Goal: Task Accomplishment & Management: Manage account settings

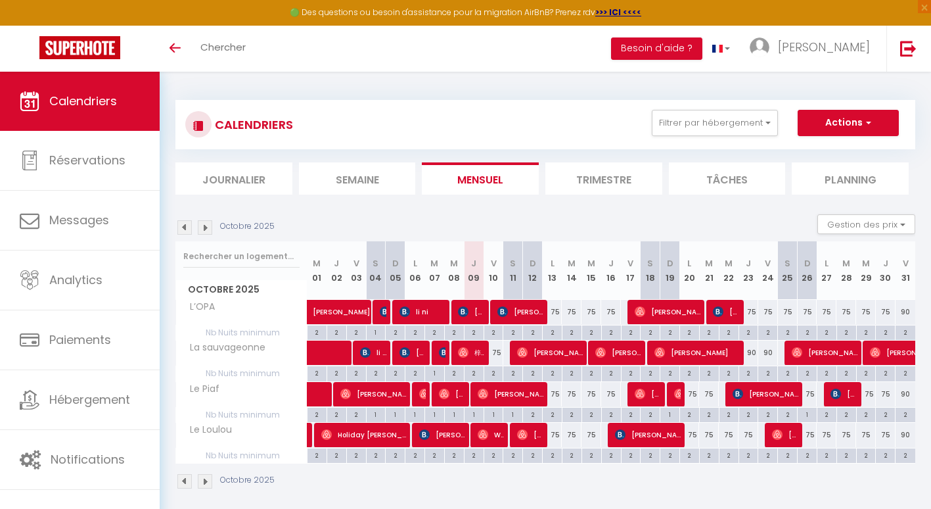
scroll to position [72, 0]
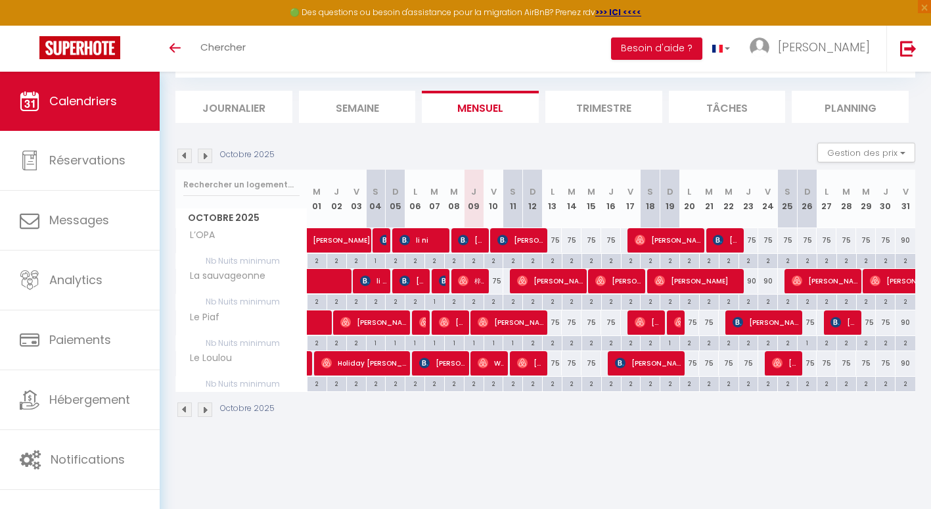
click at [500, 282] on div "75" at bounding box center [494, 281] width 20 height 24
type input "75"
type input "Ven 10 Octobre 2025"
type input "[DATE]"
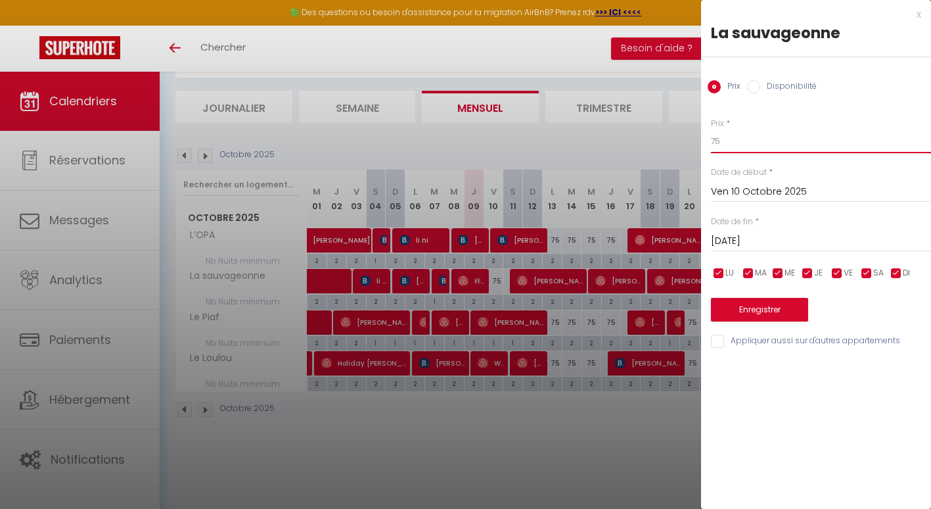
click at [722, 141] on input "75" at bounding box center [821, 141] width 220 height 24
type input "70"
click at [733, 312] on button "Enregistrer" at bounding box center [759, 310] width 97 height 24
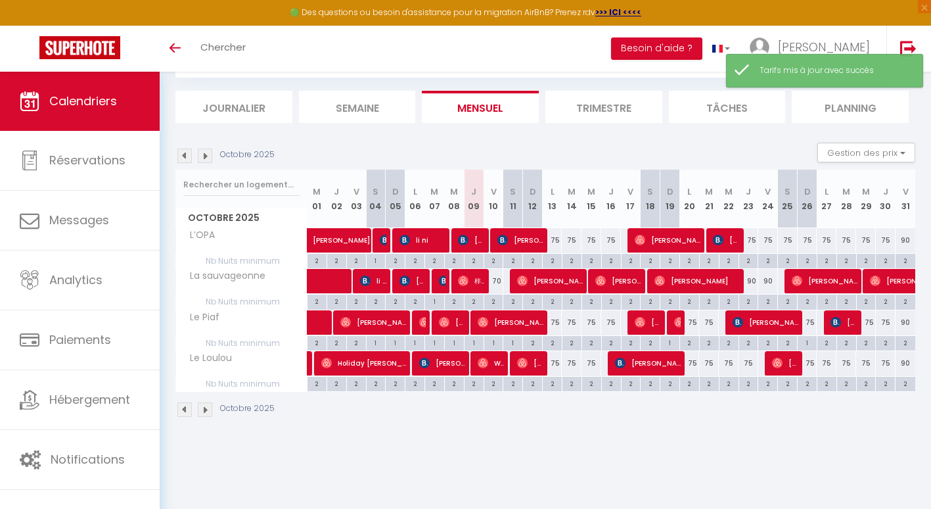
click at [205, 158] on img at bounding box center [205, 156] width 14 height 14
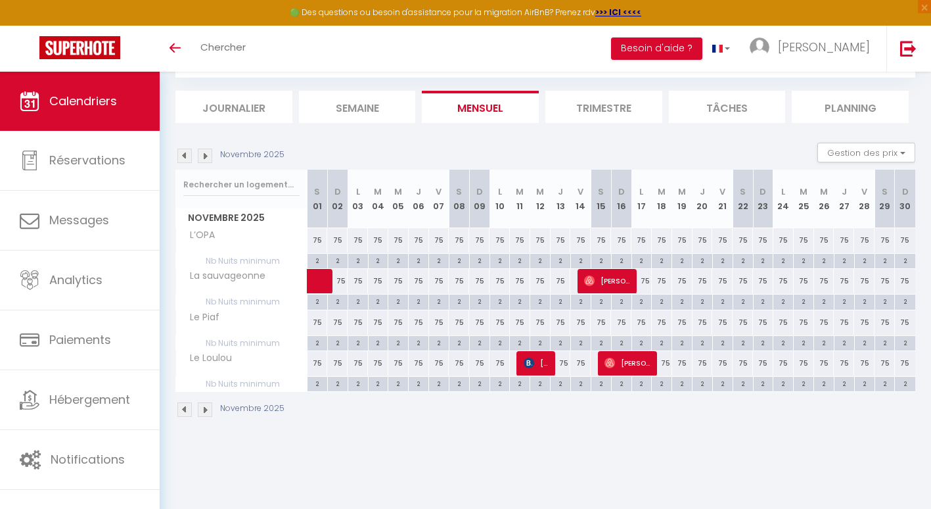
click at [205, 158] on img at bounding box center [205, 156] width 14 height 14
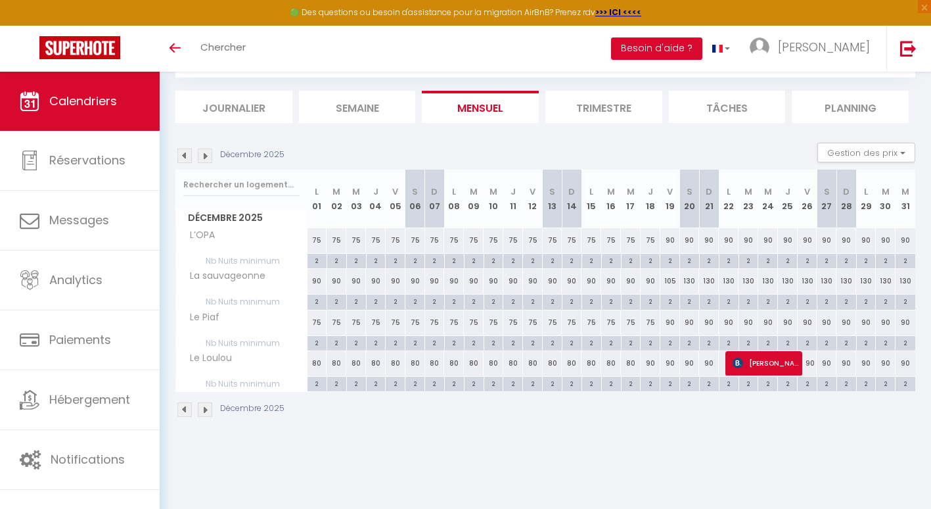
click at [179, 154] on img at bounding box center [184, 156] width 14 height 14
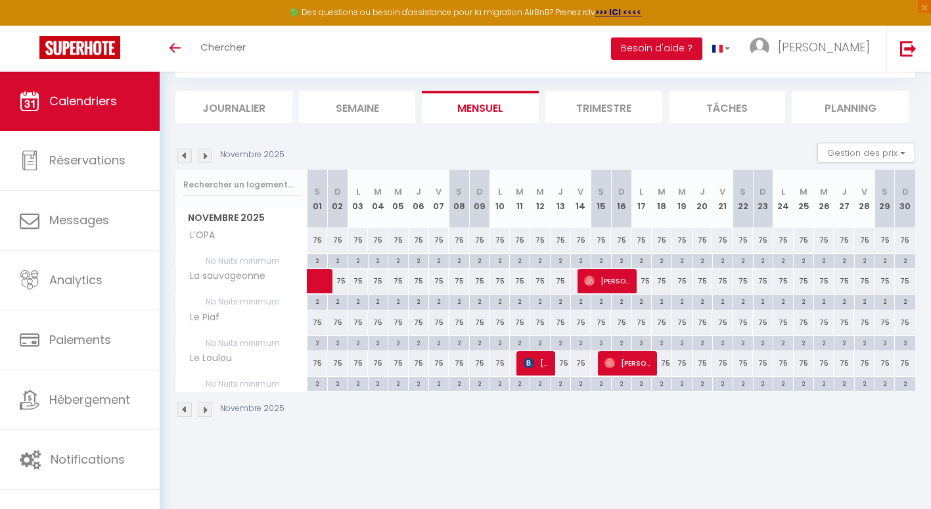
scroll to position [0, 0]
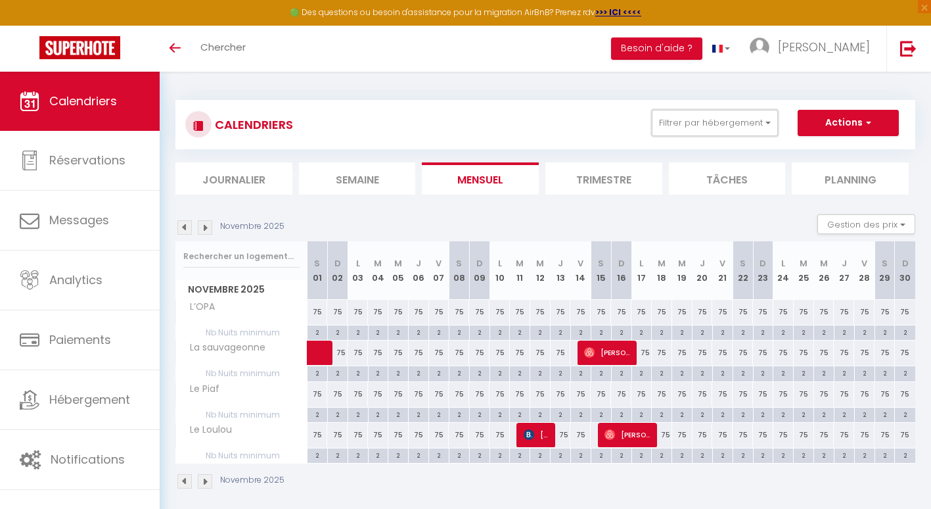
click at [747, 128] on button "Filtrer par hébergement" at bounding box center [715, 123] width 126 height 26
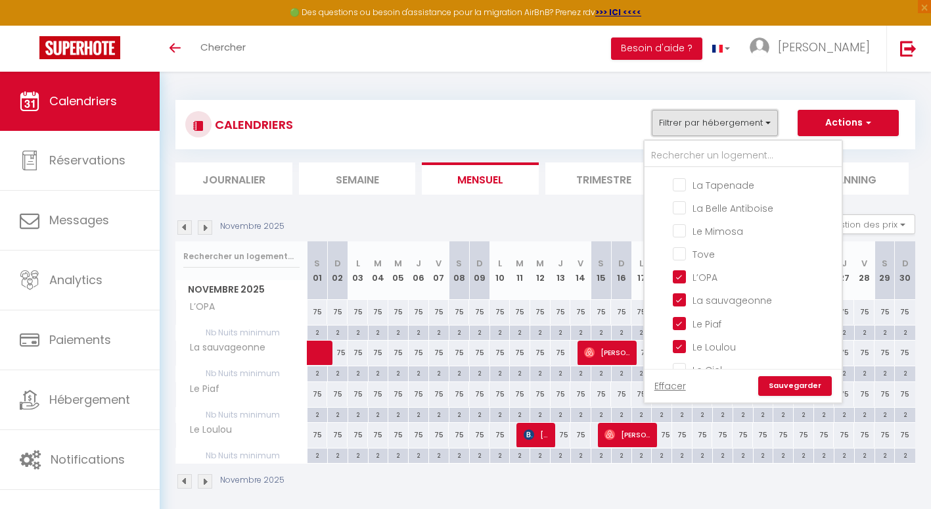
scroll to position [202, 0]
click at [681, 271] on input "L’OPA" at bounding box center [755, 275] width 164 height 13
checkbox input "false"
click at [681, 295] on input "La sauvageonne" at bounding box center [755, 298] width 164 height 13
checkbox input "false"
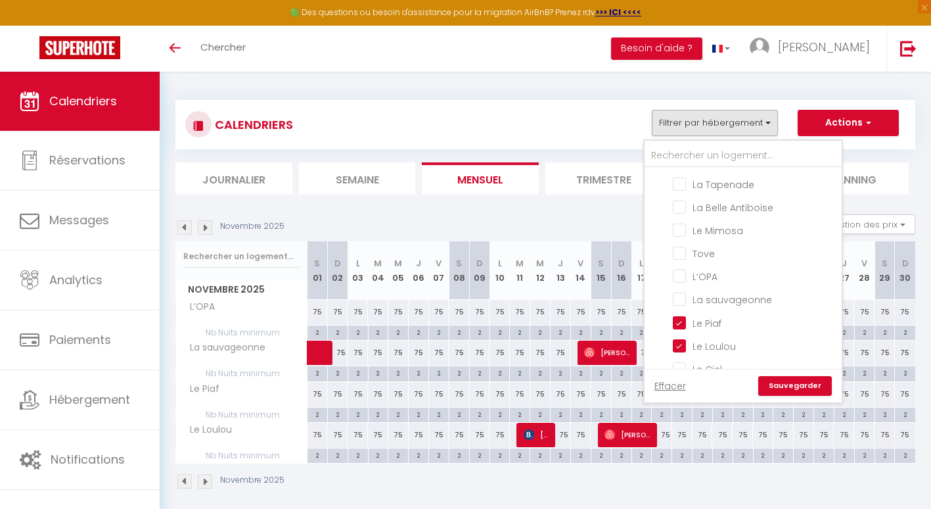
click at [680, 319] on input "Le Piaf" at bounding box center [755, 321] width 164 height 13
checkbox input "false"
click at [686, 346] on label "Le Loulou" at bounding box center [711, 346] width 50 height 14
click at [681, 346] on input "Le Loulou" at bounding box center [755, 344] width 164 height 13
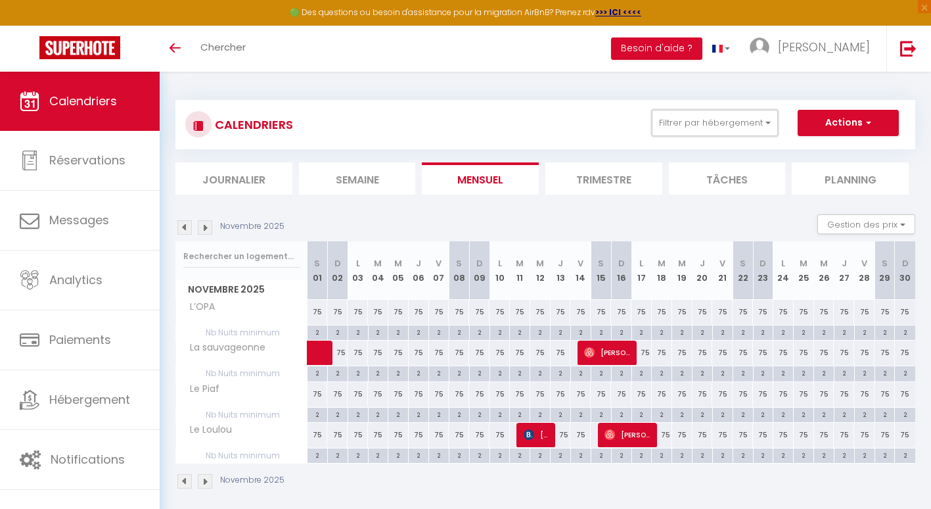
click at [722, 122] on button "Filtrer par hébergement" at bounding box center [715, 123] width 126 height 26
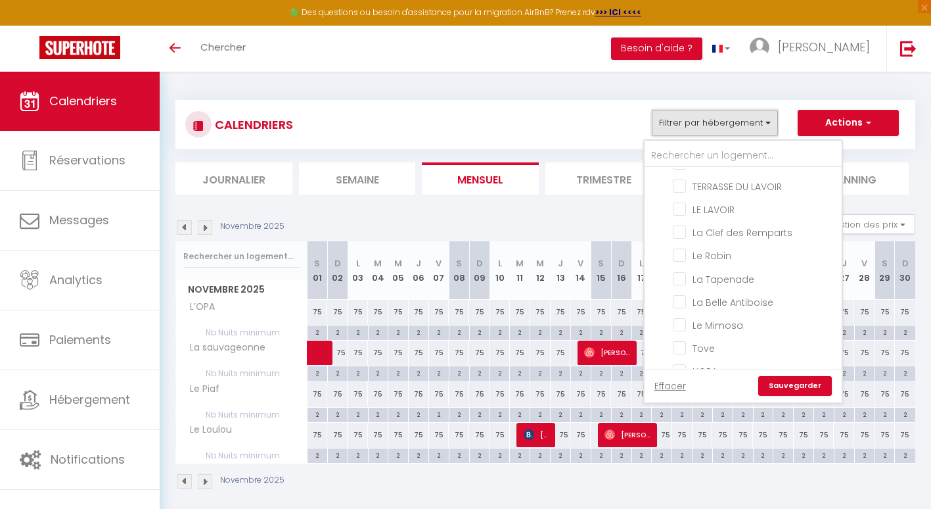
scroll to position [108, 0]
click at [679, 250] on input "Le Robin" at bounding box center [755, 253] width 164 height 13
checkbox input "true"
checkbox input "false"
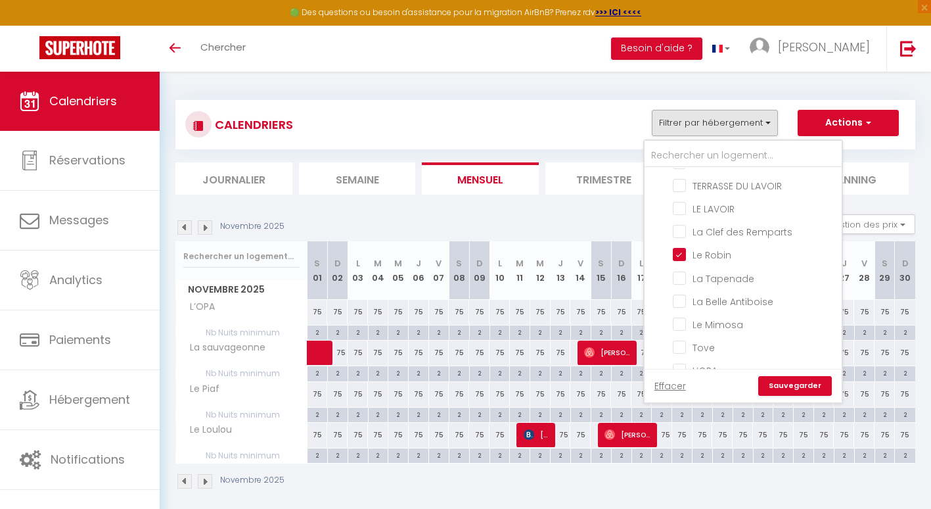
checkbox input "false"
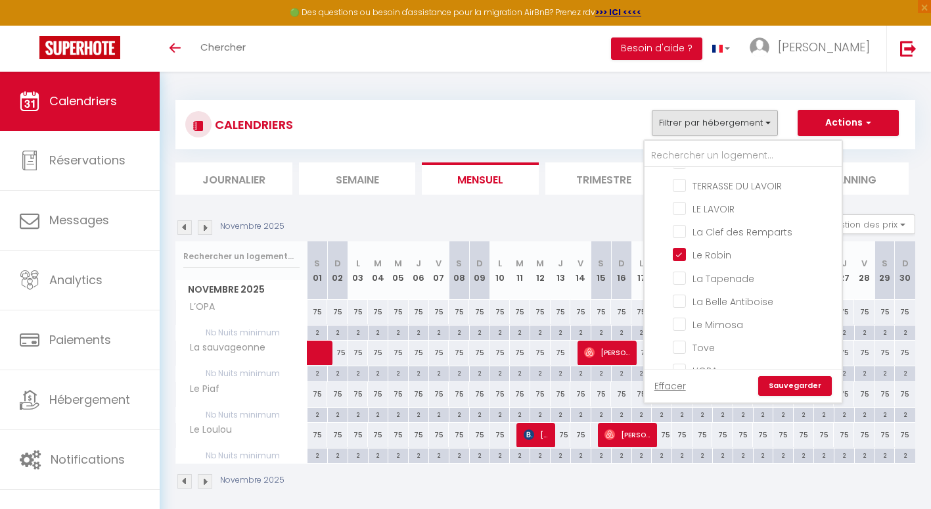
checkbox input "false"
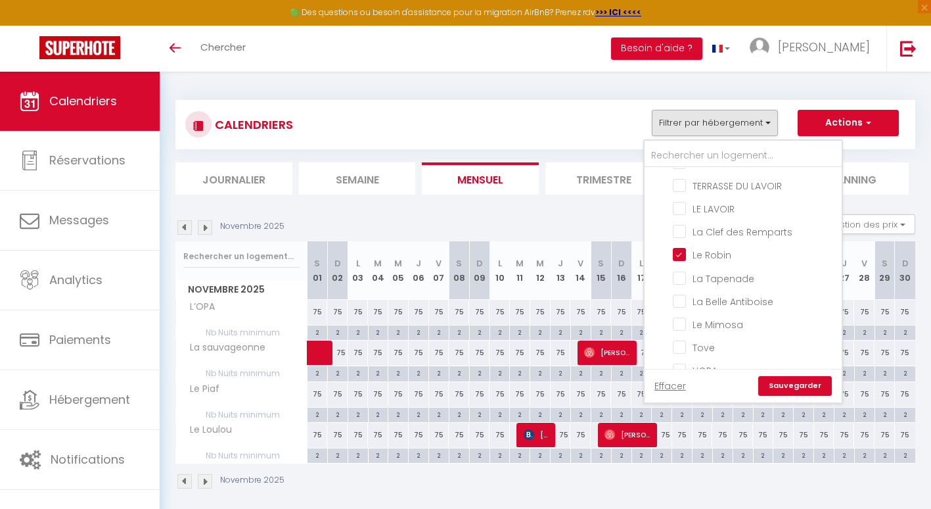
checkbox input "false"
click at [780, 383] on link "Sauvegarder" at bounding box center [795, 386] width 74 height 20
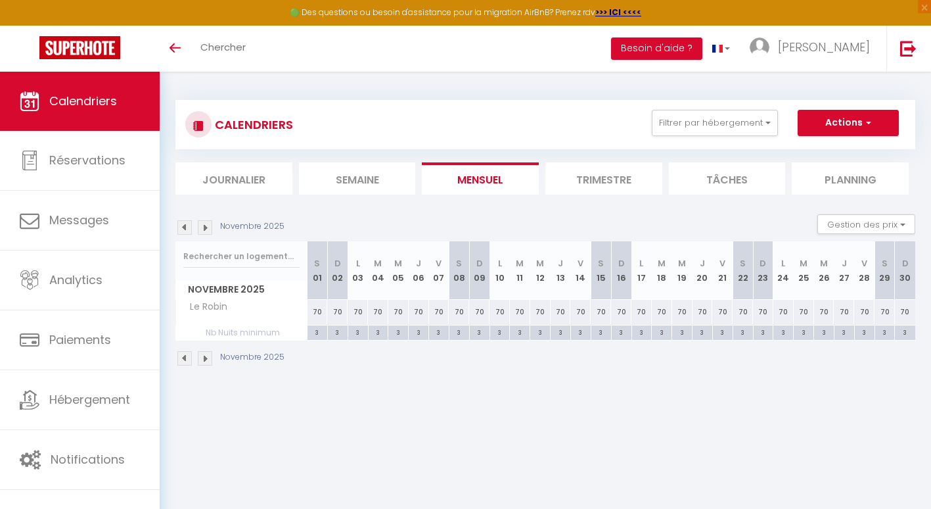
click at [185, 228] on img at bounding box center [184, 227] width 14 height 14
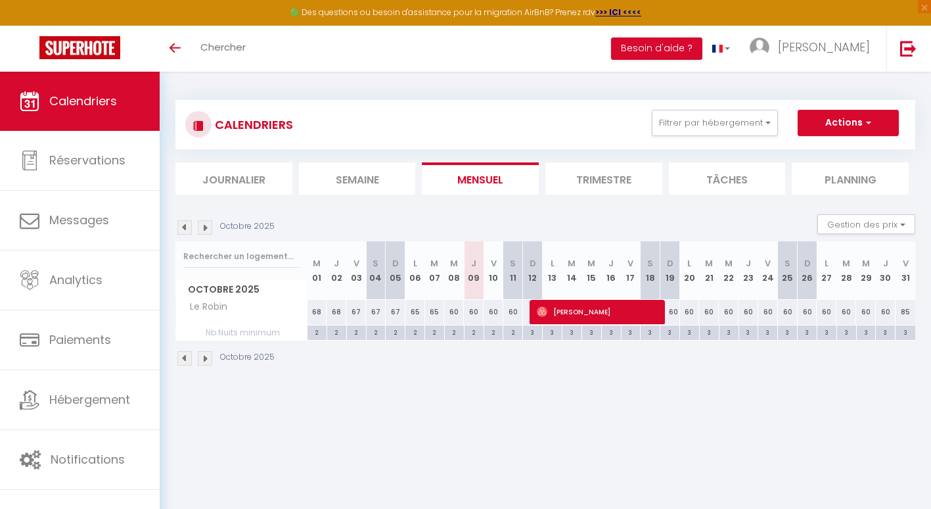
click at [184, 229] on img at bounding box center [184, 227] width 14 height 14
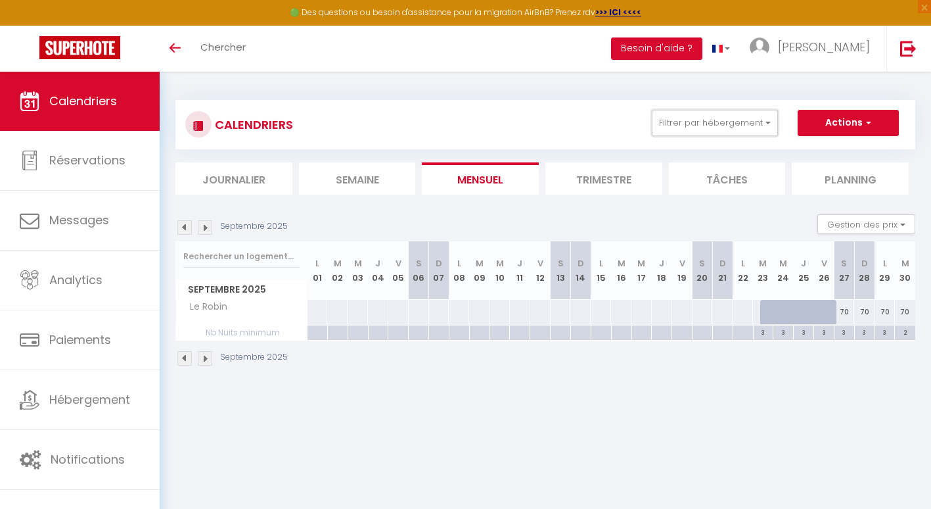
click at [748, 131] on button "Filtrer par hébergement" at bounding box center [715, 123] width 126 height 26
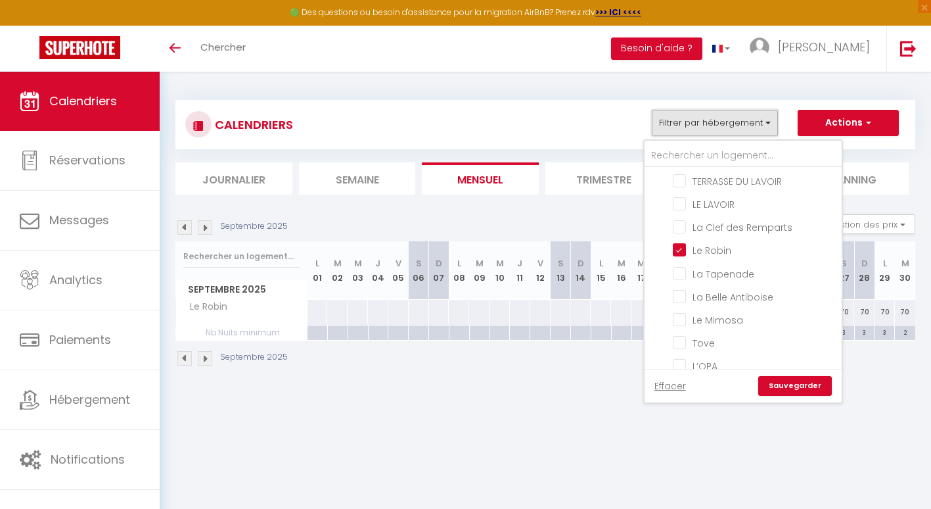
scroll to position [115, 0]
click at [680, 249] on input "Le Robin" at bounding box center [755, 246] width 164 height 13
checkbox input "false"
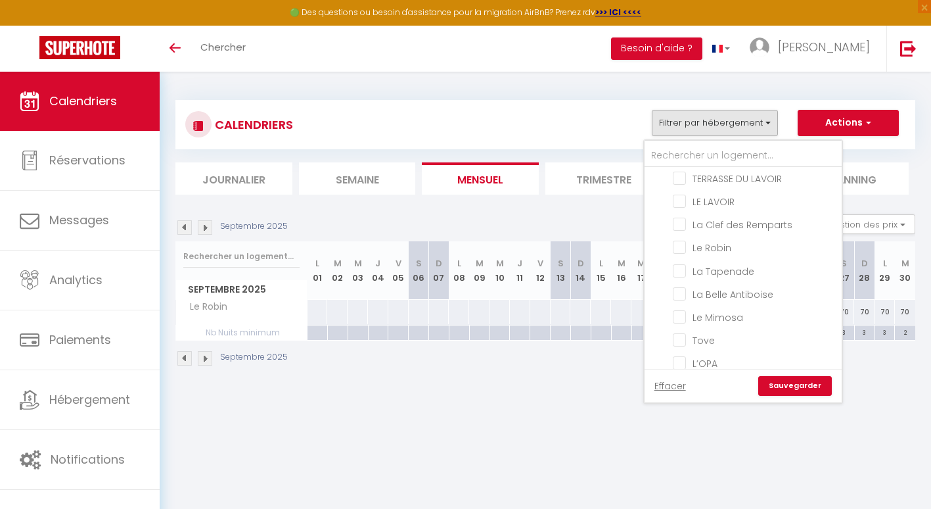
checkbox input "false"
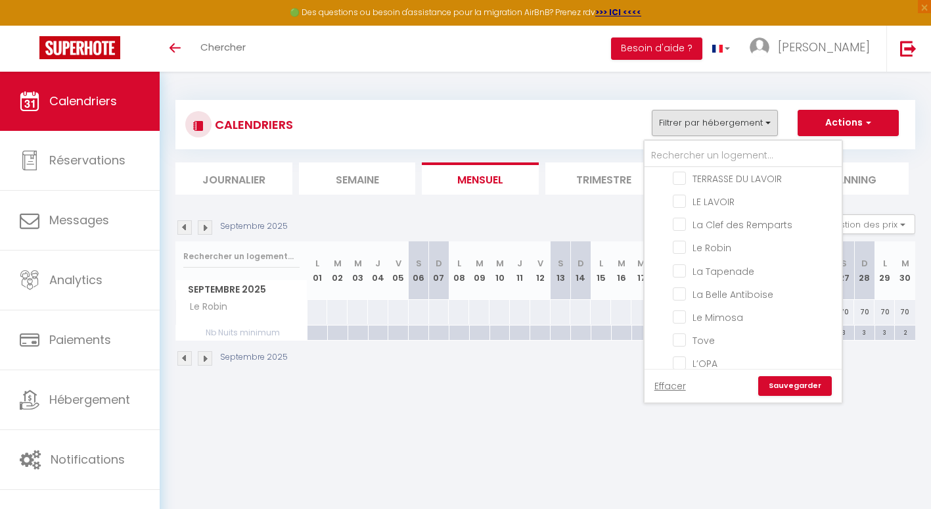
checkbox input "false"
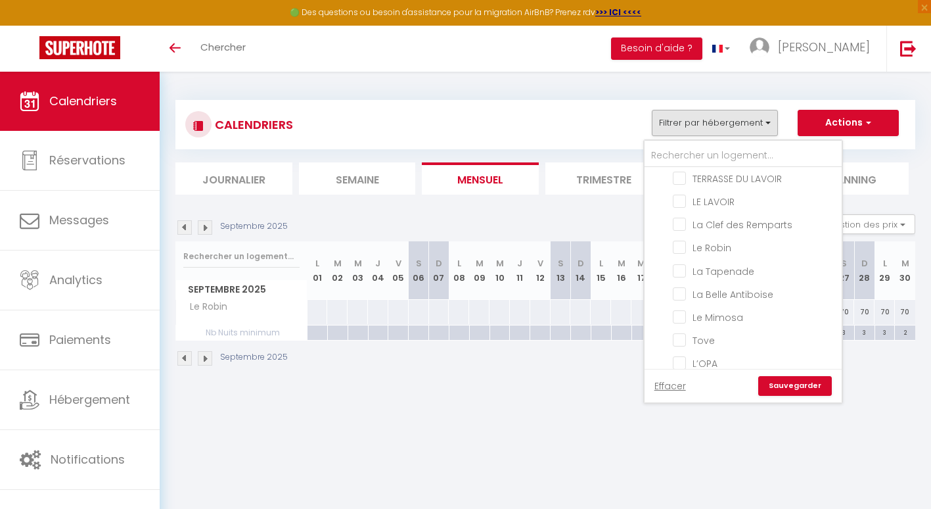
checkbox input "false"
click at [679, 292] on input "Tove" at bounding box center [755, 296] width 164 height 13
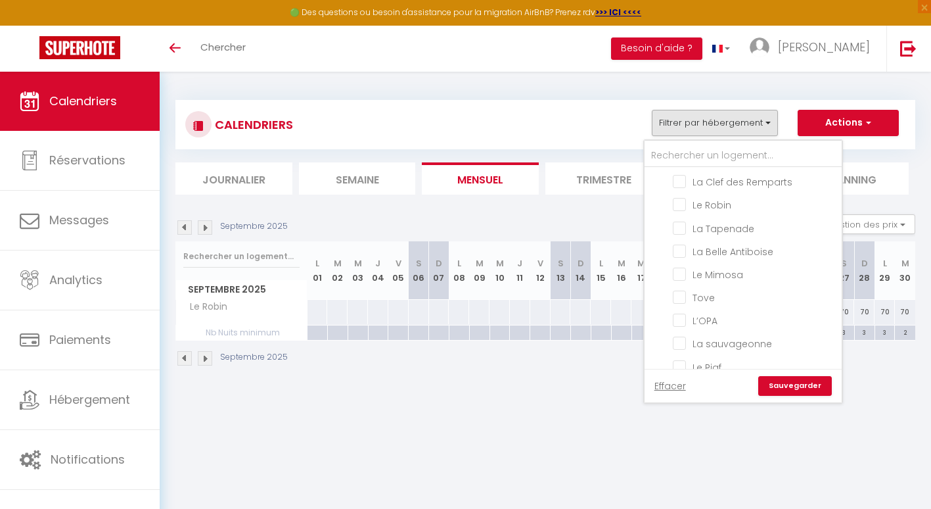
checkbox input "true"
checkbox input "false"
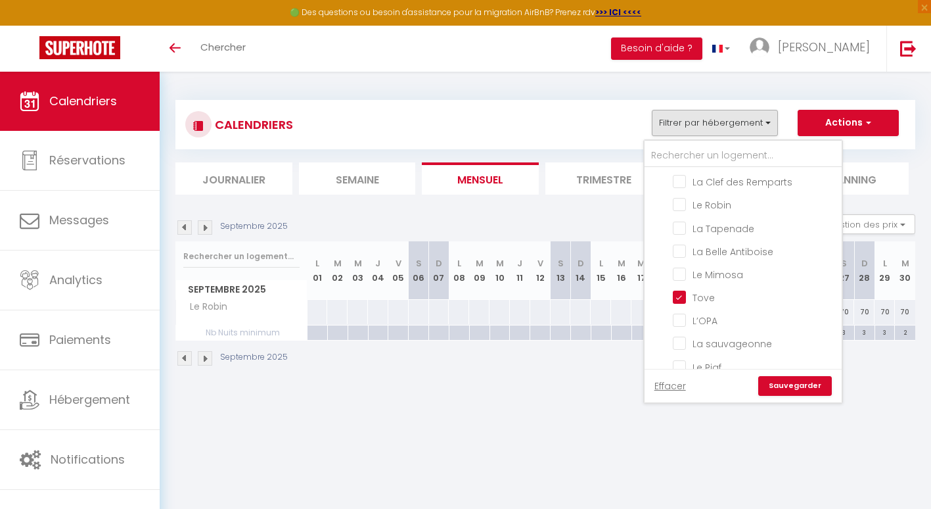
checkbox input "false"
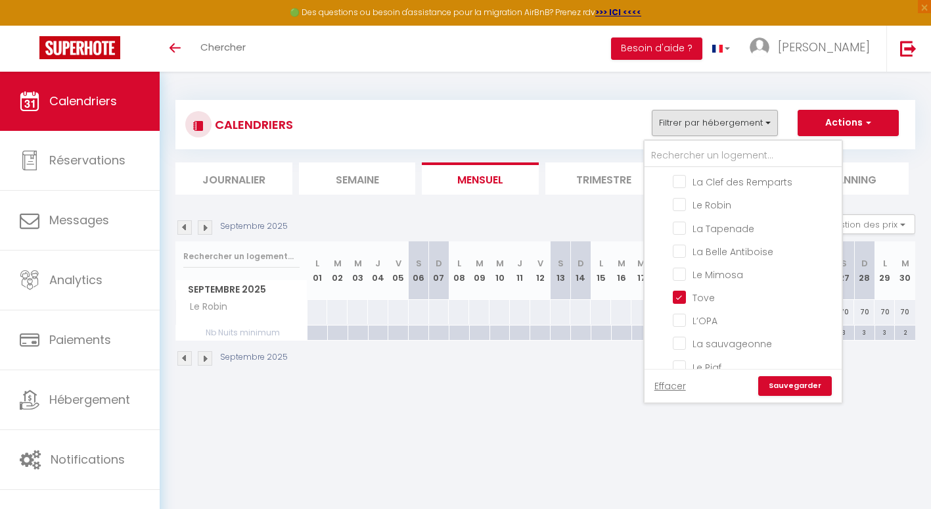
checkbox input "false"
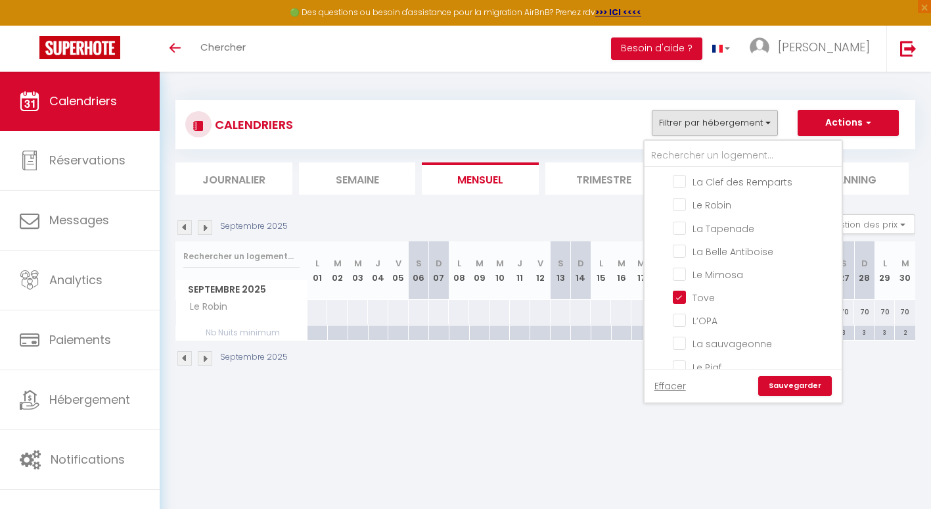
click at [795, 386] on link "Sauvegarder" at bounding box center [795, 386] width 74 height 20
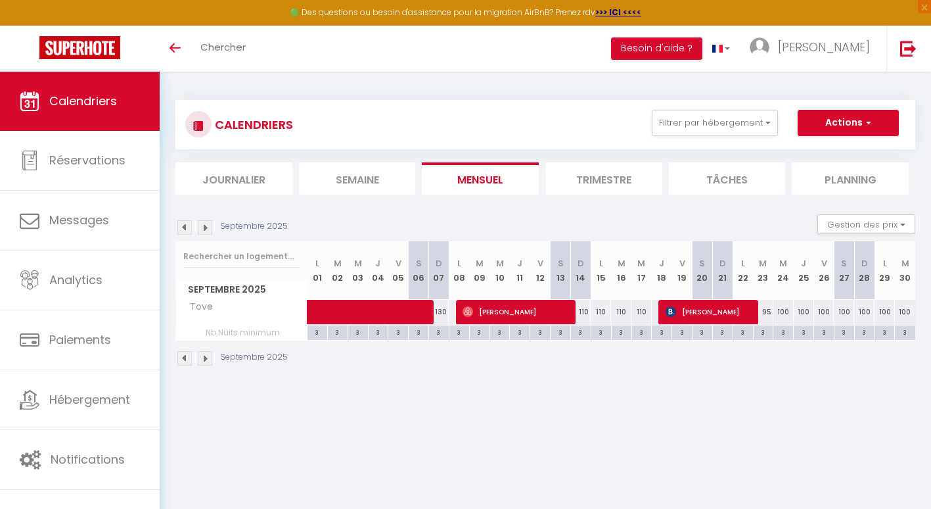
click at [202, 224] on img at bounding box center [205, 227] width 14 height 14
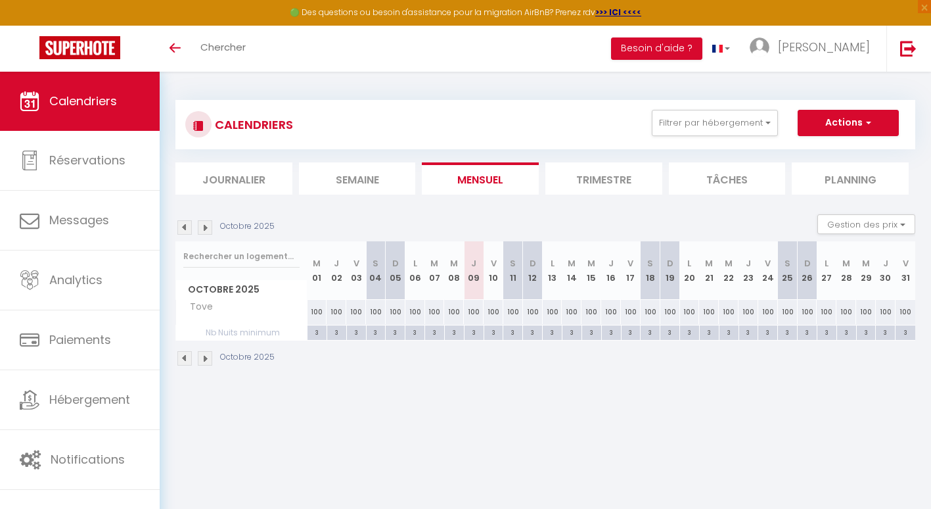
click at [477, 310] on div "100" at bounding box center [474, 312] width 20 height 24
type input "100"
type input "Jeu 09 Octobre 2025"
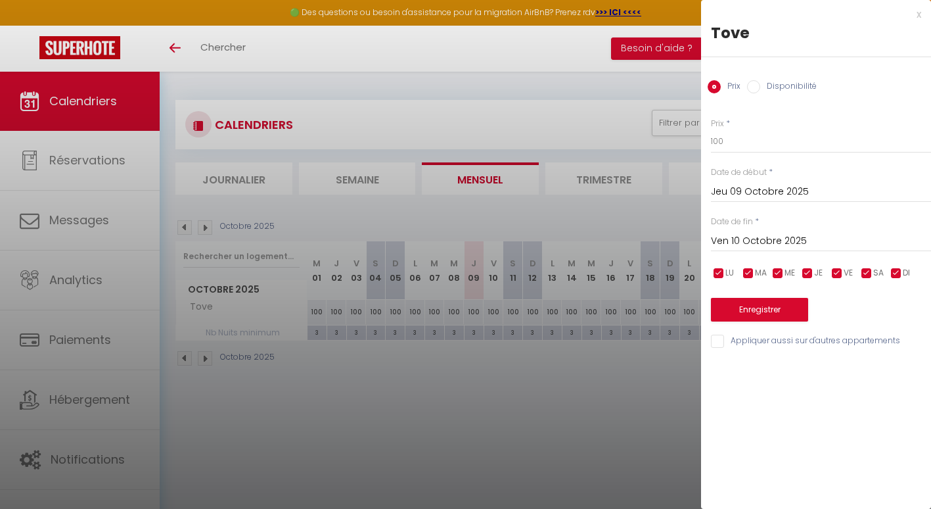
click at [746, 244] on input "Ven 10 Octobre 2025" at bounding box center [821, 241] width 220 height 17
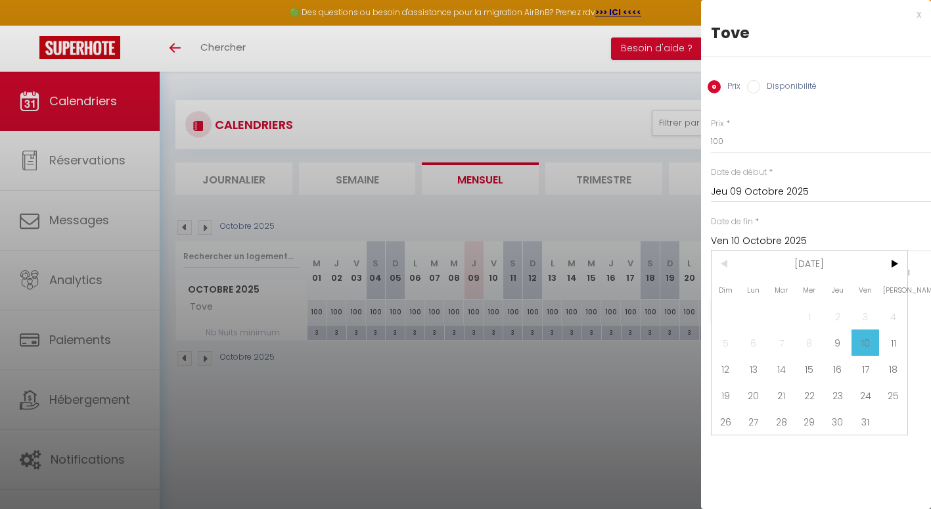
click at [897, 268] on span ">" at bounding box center [893, 263] width 28 height 26
click at [870, 366] on span "19" at bounding box center [866, 369] width 28 height 26
type input "Ven 19 Décembre 2025"
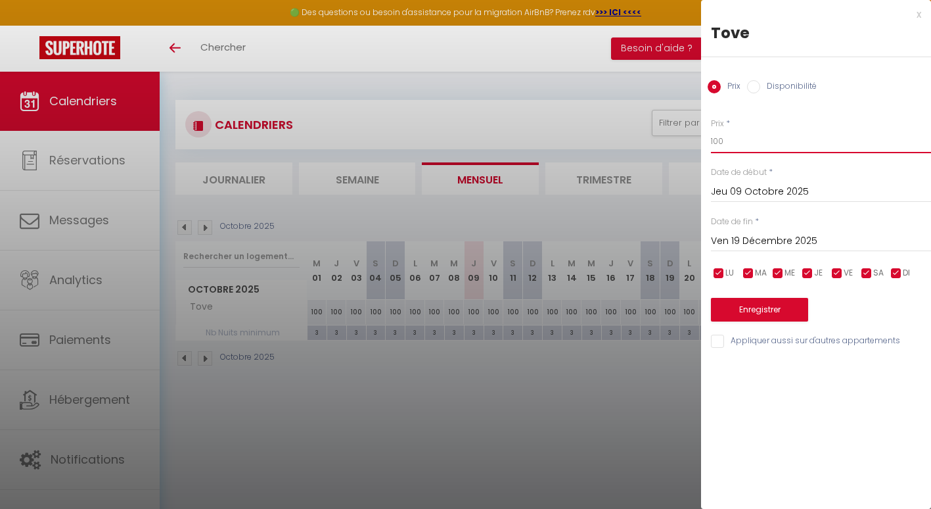
click at [743, 141] on input "100" at bounding box center [821, 141] width 220 height 24
type input "1"
type input "90"
click at [748, 314] on button "Enregistrer" at bounding box center [759, 310] width 97 height 24
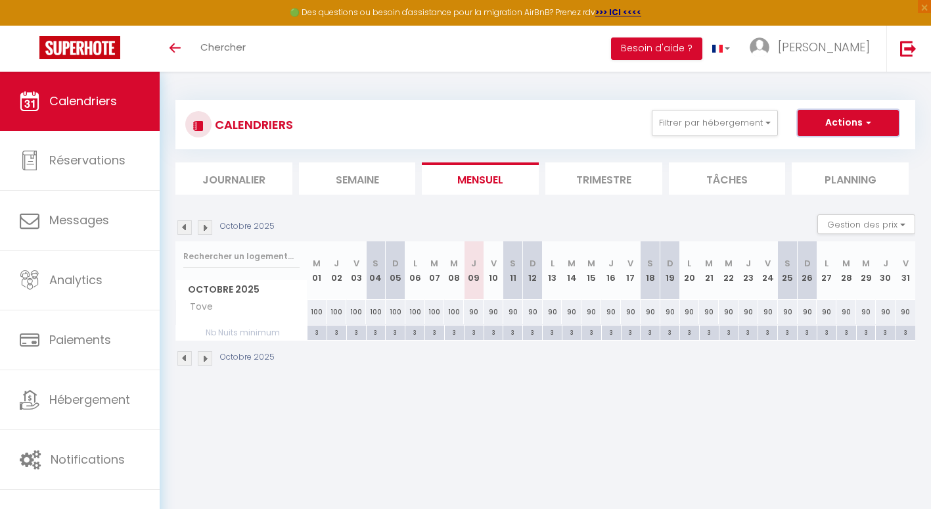
click at [831, 134] on button "Actions" at bounding box center [848, 123] width 101 height 26
click at [187, 225] on img at bounding box center [184, 227] width 14 height 14
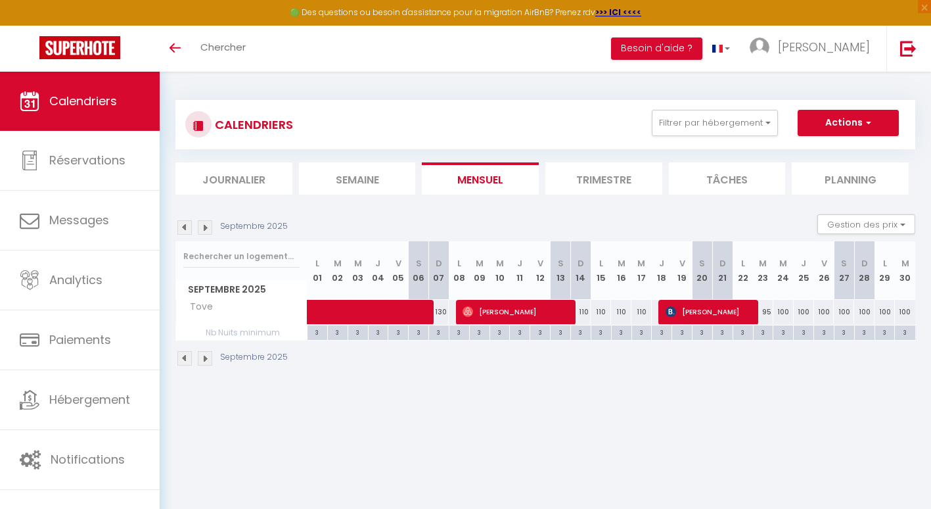
click at [187, 225] on img at bounding box center [184, 227] width 14 height 14
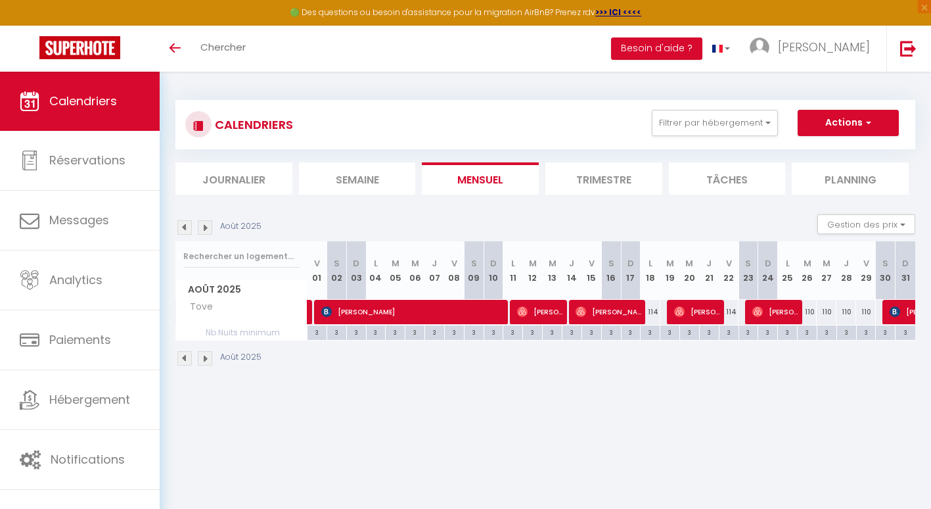
click at [198, 225] on img at bounding box center [205, 227] width 14 height 14
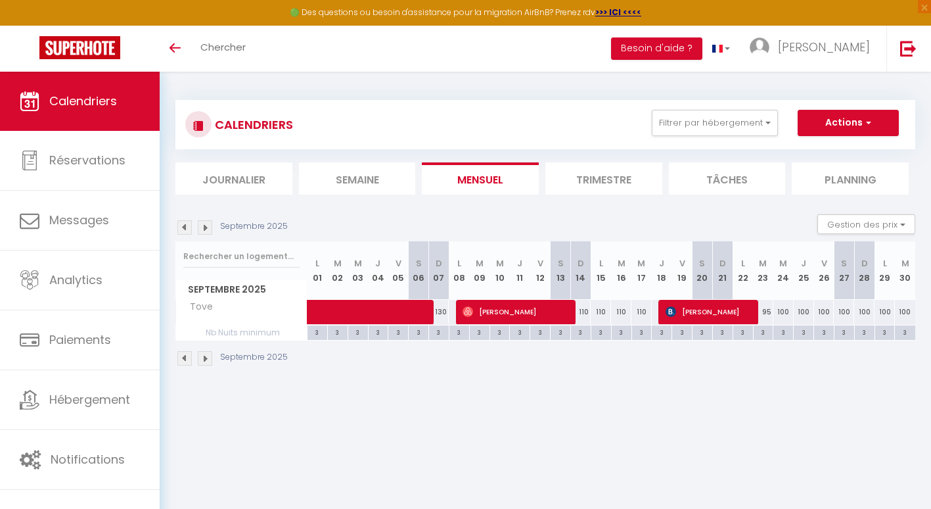
click at [728, 139] on div "CALENDRIERS Filtrer par hébergement Tous AU MARCHE [PERSON_NAME] BELESSA MAISON…" at bounding box center [545, 124] width 740 height 49
click at [722, 129] on button "Filtrer par hébergement" at bounding box center [715, 123] width 126 height 26
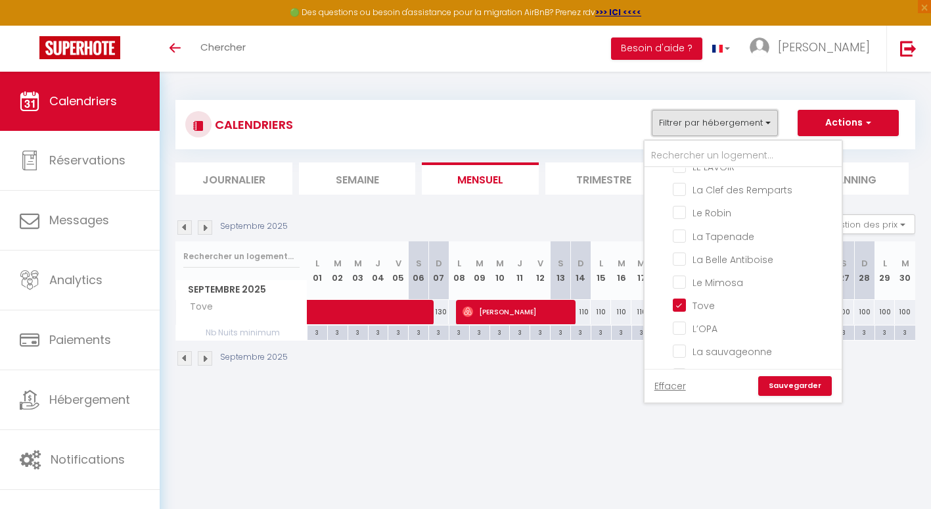
scroll to position [160, 0]
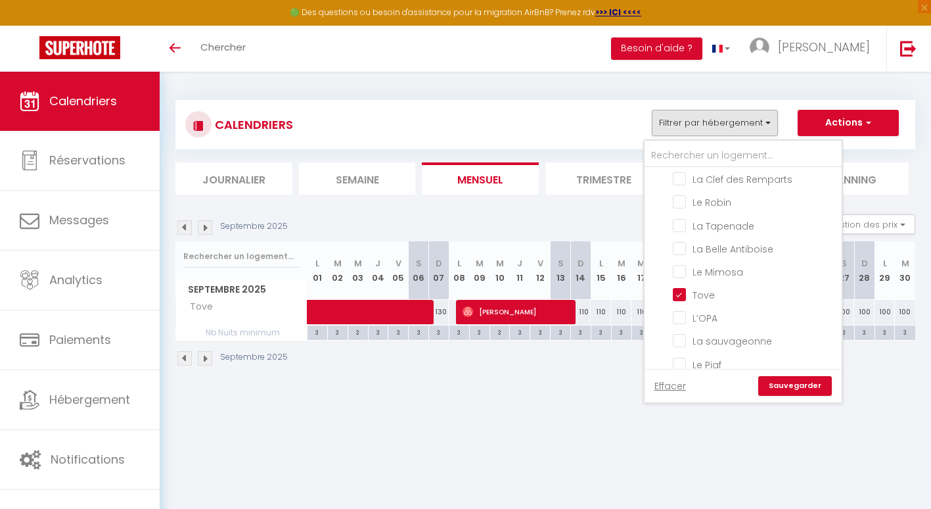
click at [682, 291] on input "Tove" at bounding box center [755, 293] width 164 height 13
checkbox input "false"
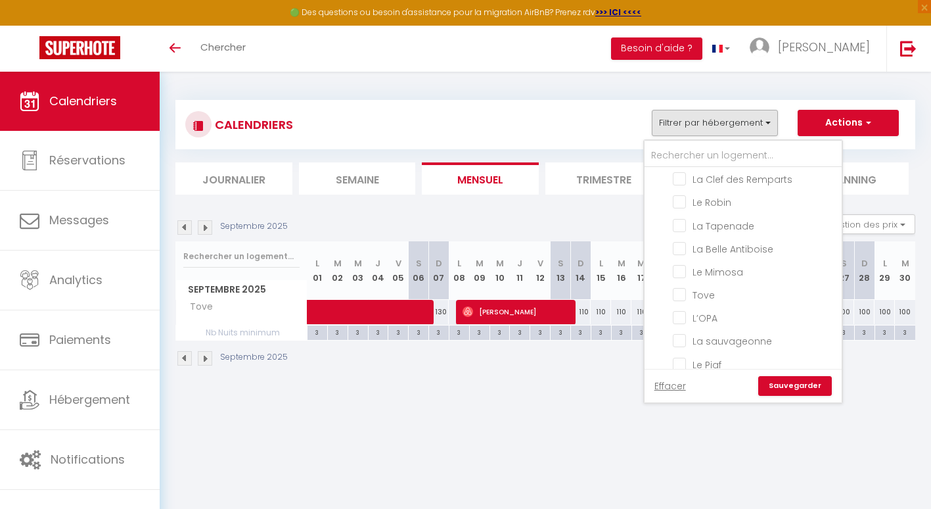
checkbox input "false"
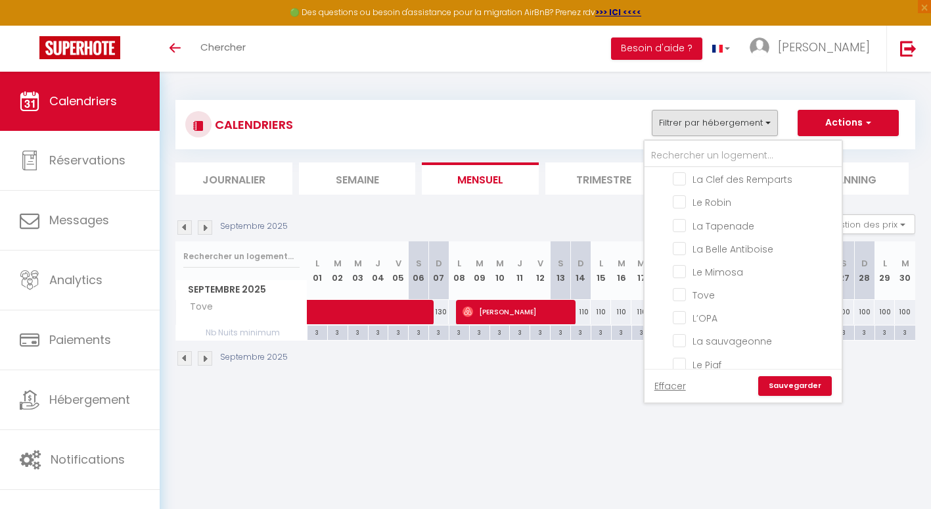
checkbox input "false"
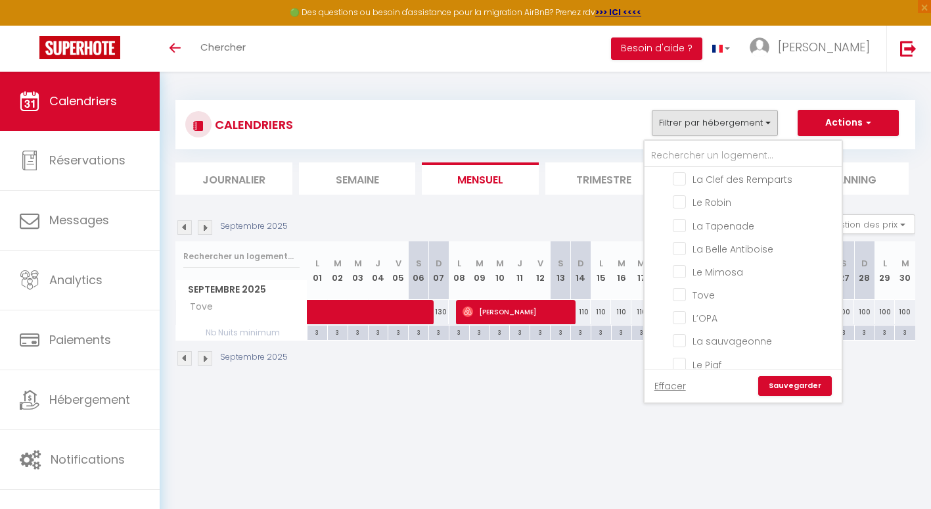
checkbox input "false"
click at [664, 177] on input "Tous" at bounding box center [756, 180] width 197 height 13
checkbox input "true"
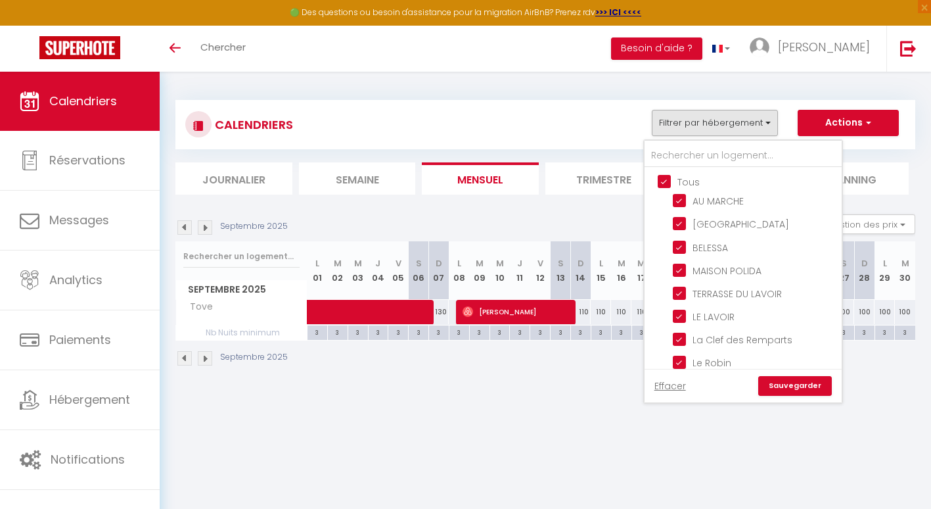
checkbox input "true"
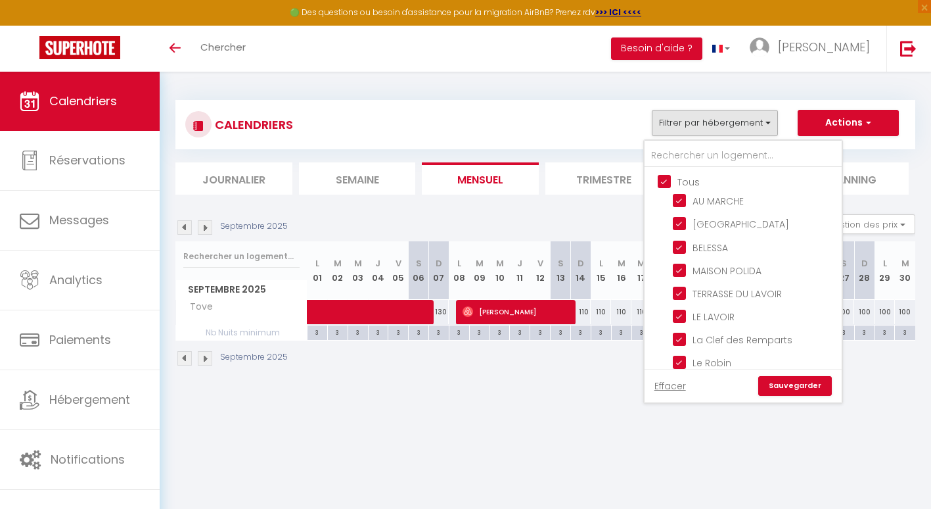
checkbox input "true"
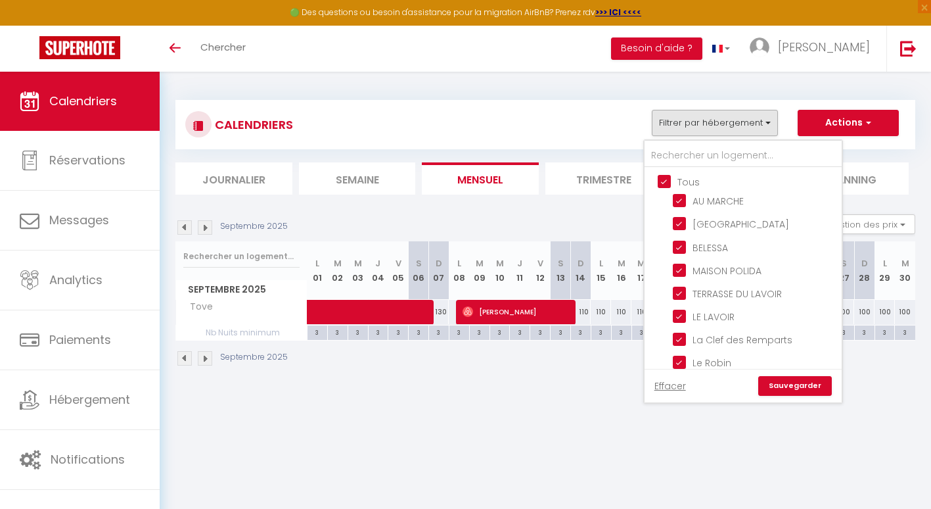
checkbox input "true"
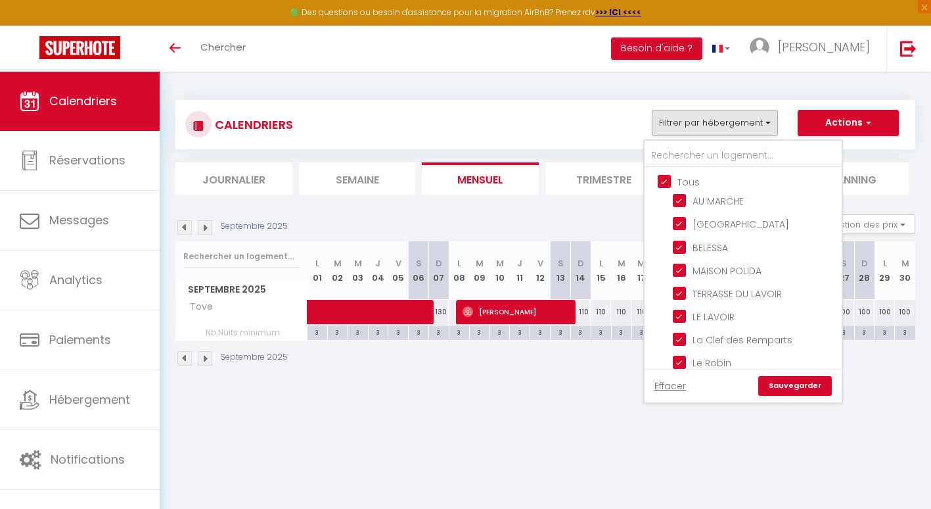
checkbox input "true"
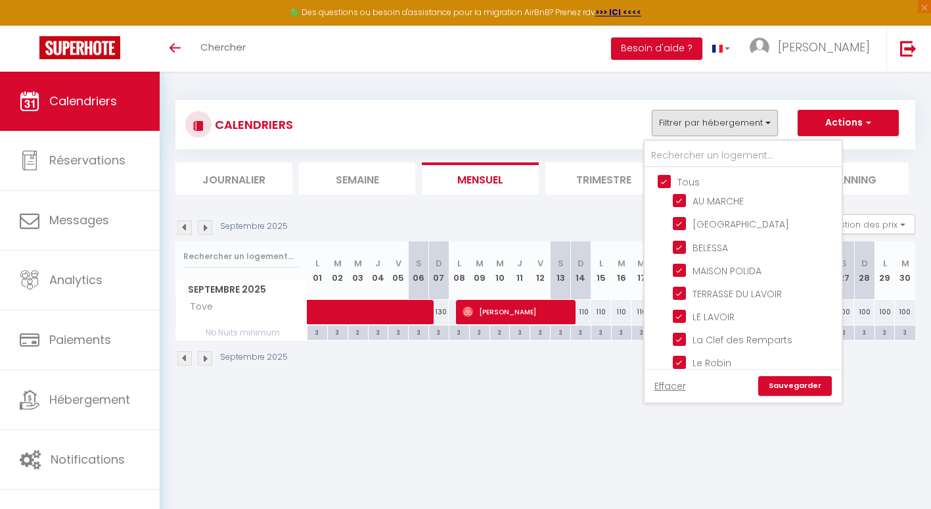
click at [791, 378] on link "Sauvegarder" at bounding box center [795, 386] width 74 height 20
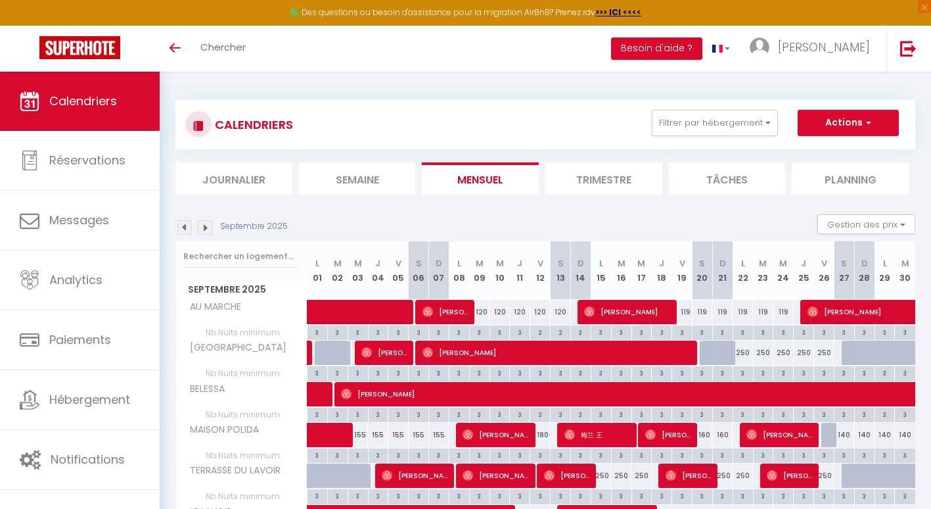
click at [205, 231] on img at bounding box center [205, 227] width 14 height 14
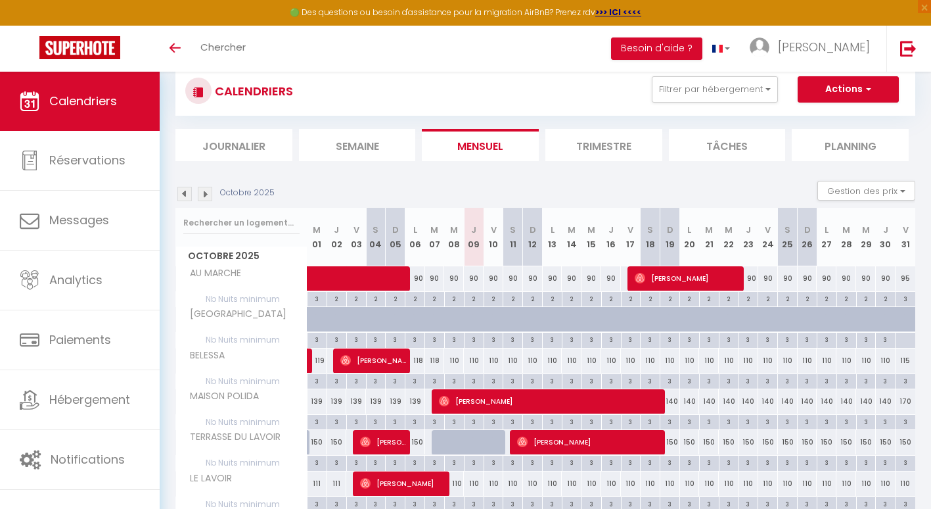
scroll to position [31, 0]
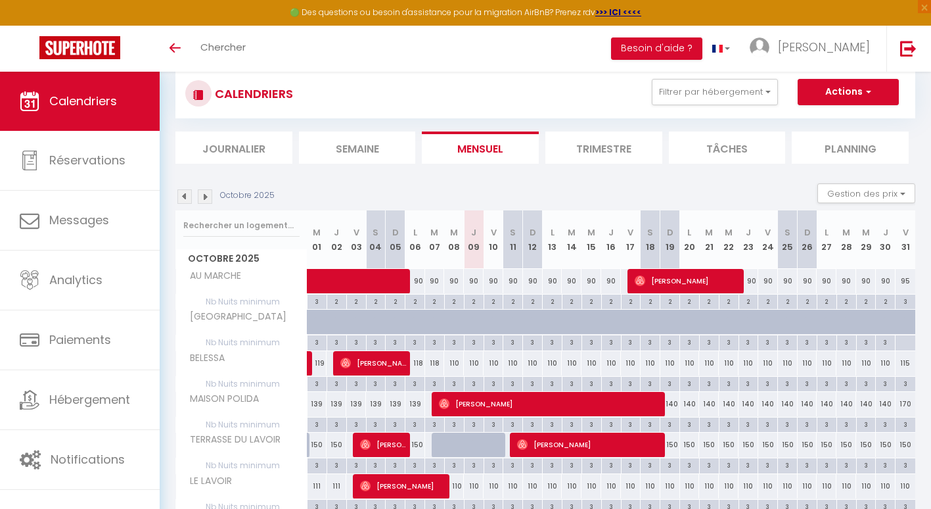
click at [200, 193] on img at bounding box center [205, 196] width 14 height 14
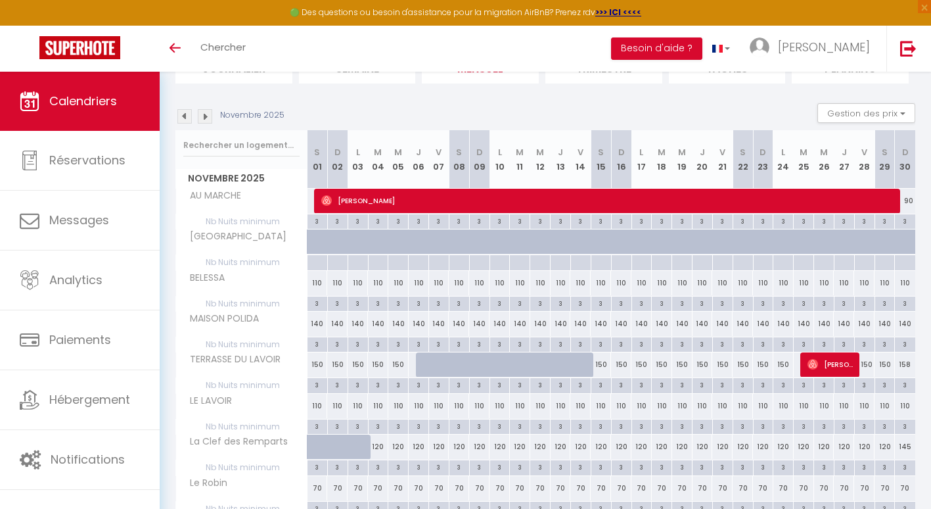
scroll to position [0, 0]
